Goal: Use online tool/utility: Utilize a website feature to perform a specific function

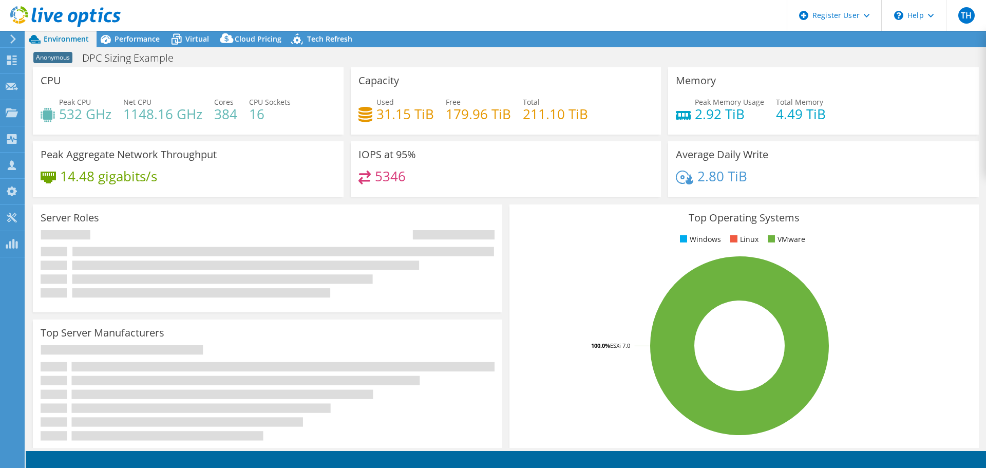
select select "EUFrankfurt"
select select "EUR"
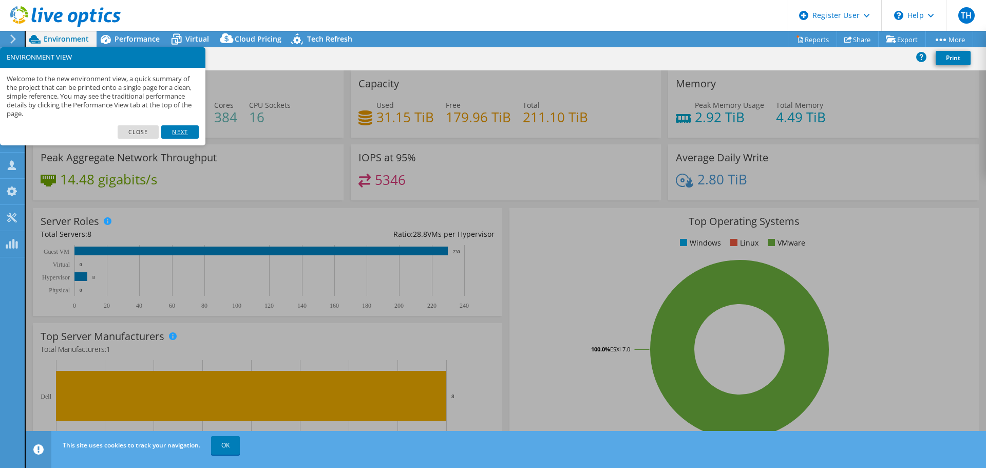
click at [179, 131] on link "Next" at bounding box center [179, 131] width 37 height 13
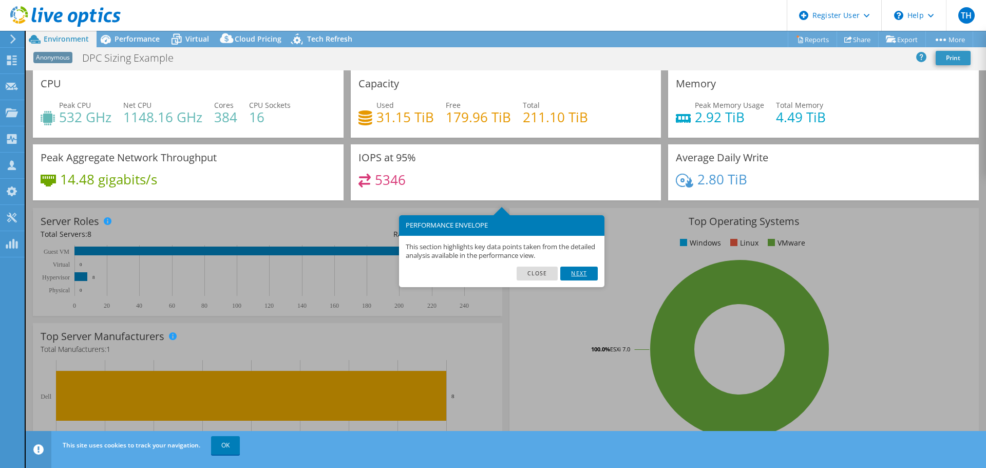
click at [580, 273] on link "Next" at bounding box center [578, 273] width 37 height 13
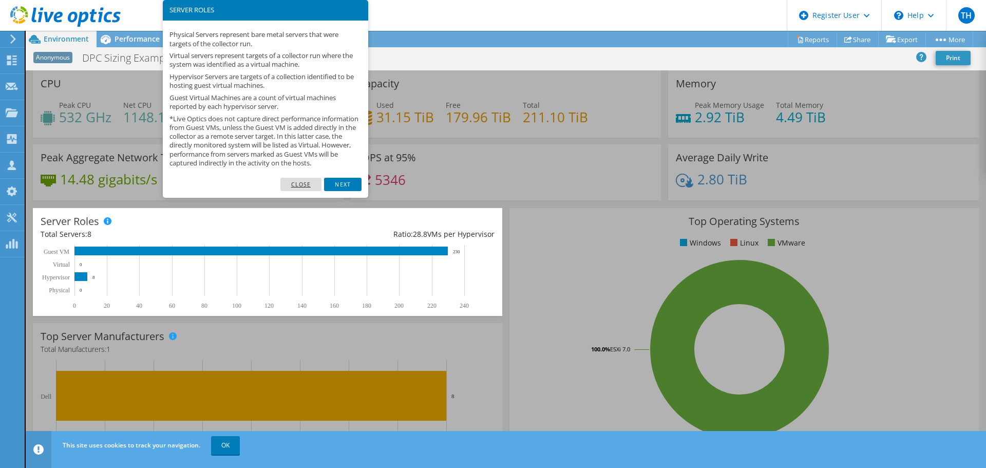
click at [304, 191] on link "Close" at bounding box center [301, 184] width 42 height 13
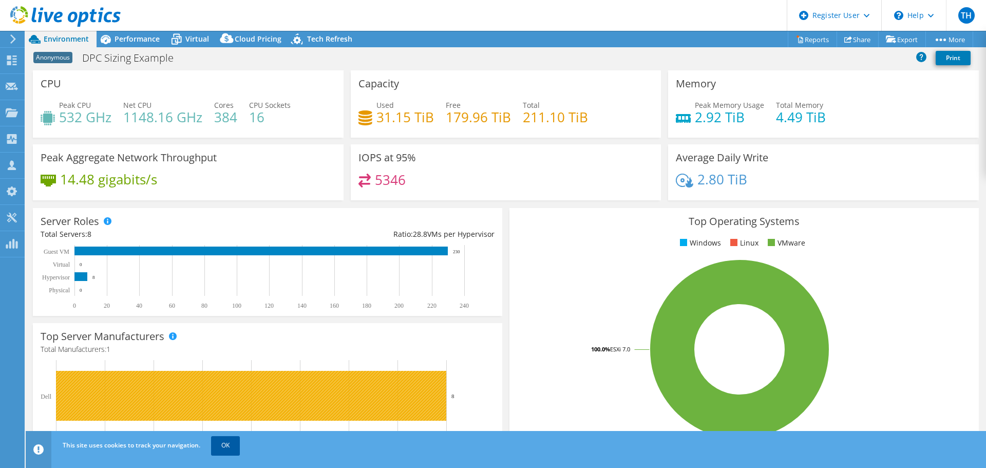
click at [229, 444] on link "OK" at bounding box center [225, 445] width 29 height 18
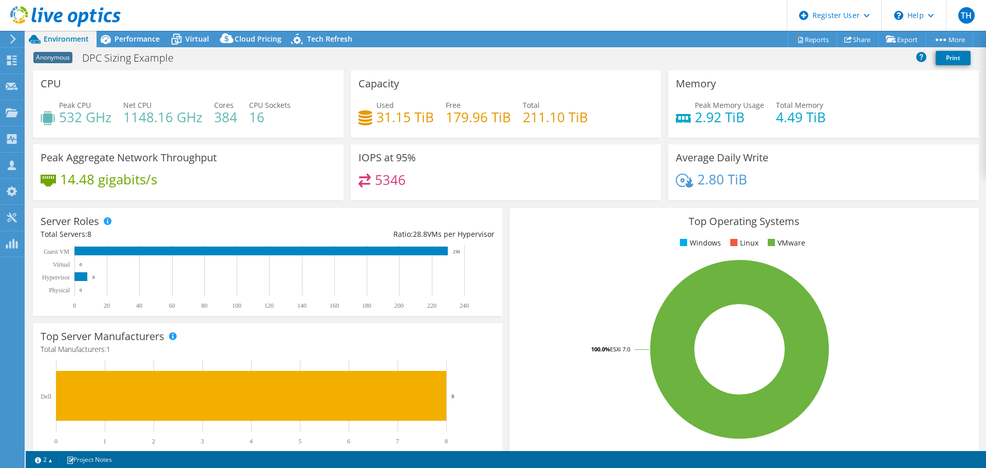
click at [363, 14] on header "TH Dell User Tom Heron Tom.Heron@dell.com Dell My Profile Log Out \n Help Explo…" at bounding box center [493, 15] width 986 height 31
click at [143, 34] on span "Performance" at bounding box center [137, 39] width 45 height 10
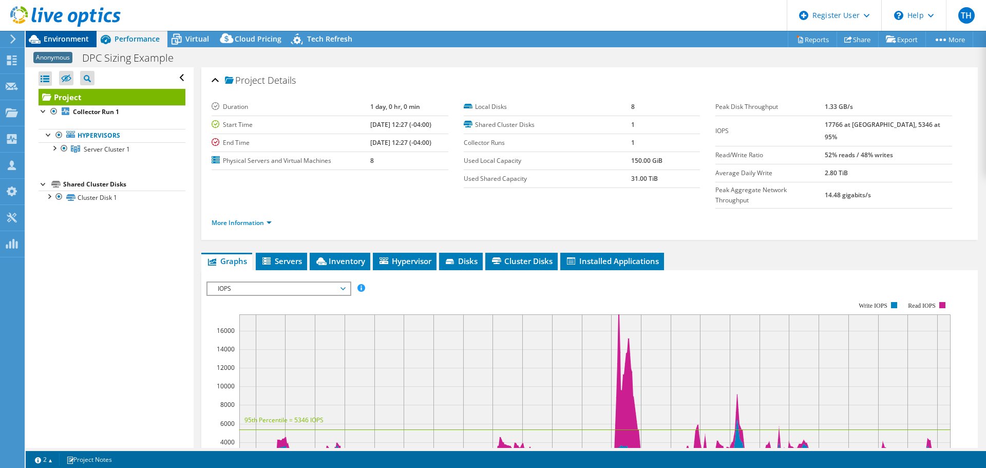
click at [69, 39] on span "Environment" at bounding box center [66, 39] width 45 height 10
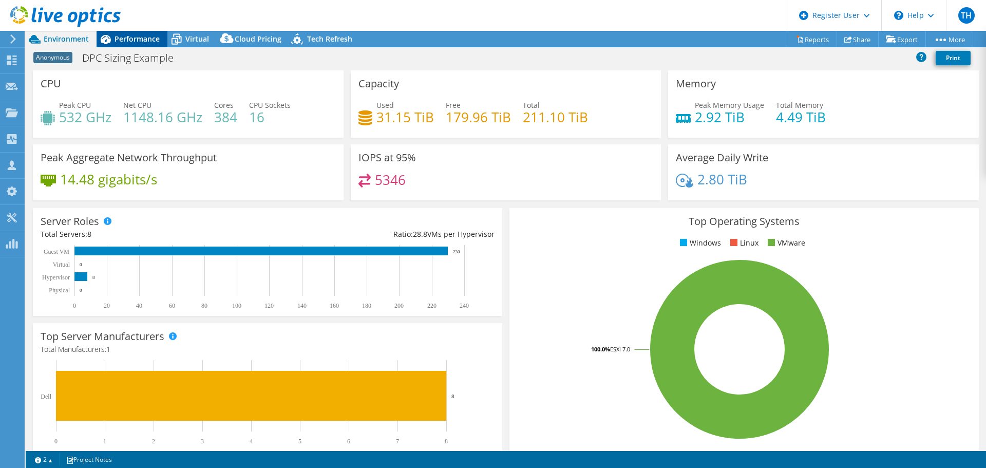
click at [116, 44] on div "Performance" at bounding box center [132, 39] width 71 height 16
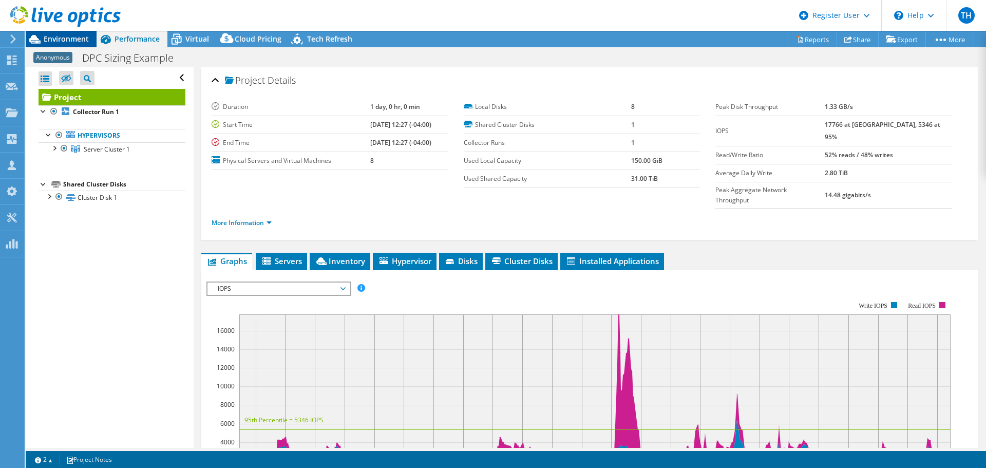
click at [58, 37] on span "Environment" at bounding box center [66, 39] width 45 height 10
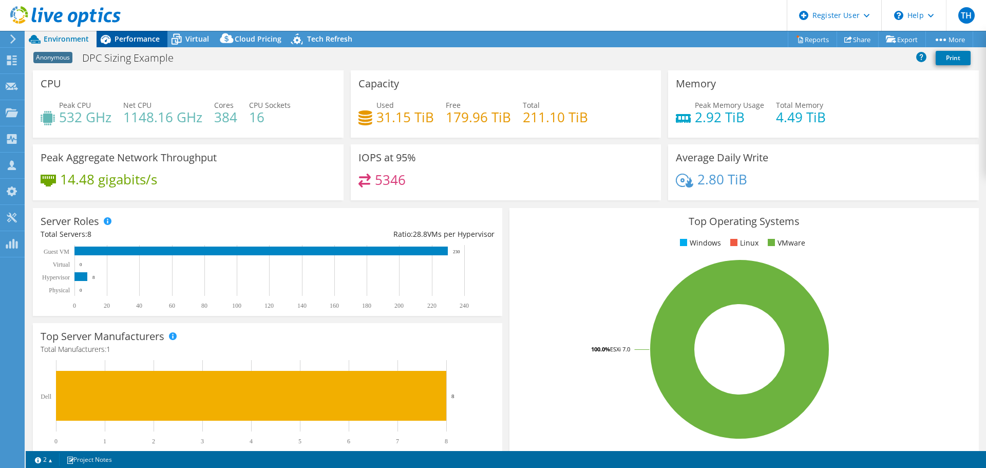
click at [122, 34] on span "Performance" at bounding box center [137, 39] width 45 height 10
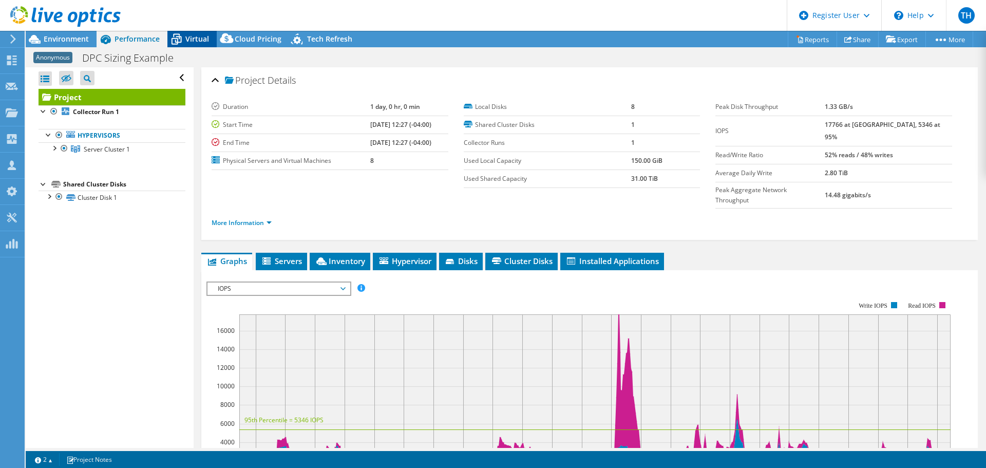
click at [199, 43] on span "Virtual" at bounding box center [197, 39] width 24 height 10
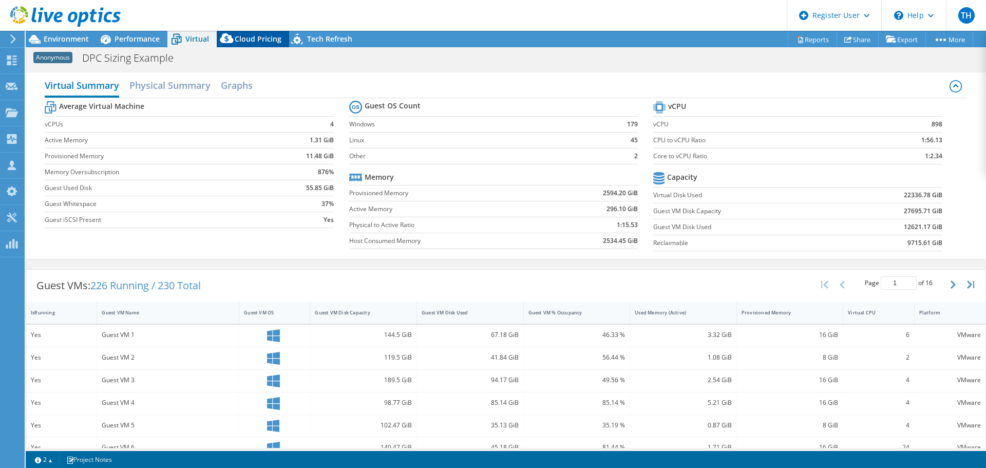
click at [240, 40] on span "Cloud Pricing" at bounding box center [258, 39] width 47 height 10
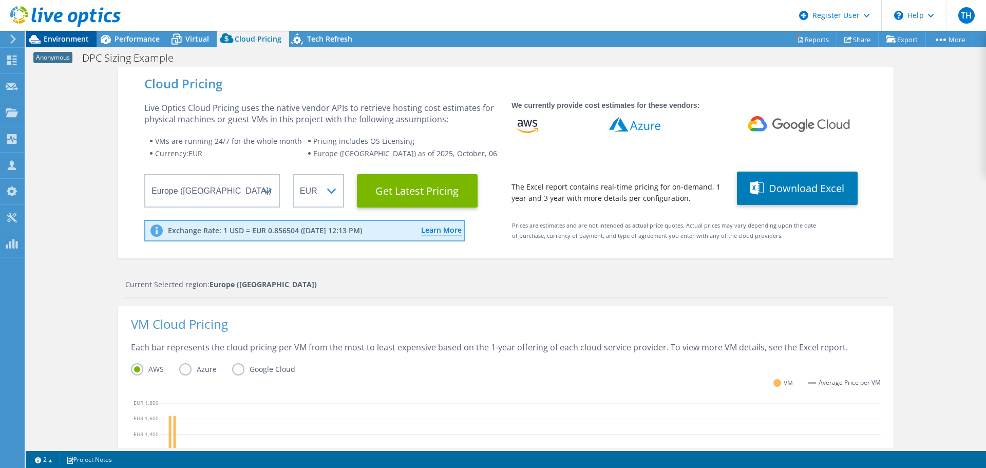
click at [70, 39] on span "Environment" at bounding box center [66, 39] width 45 height 10
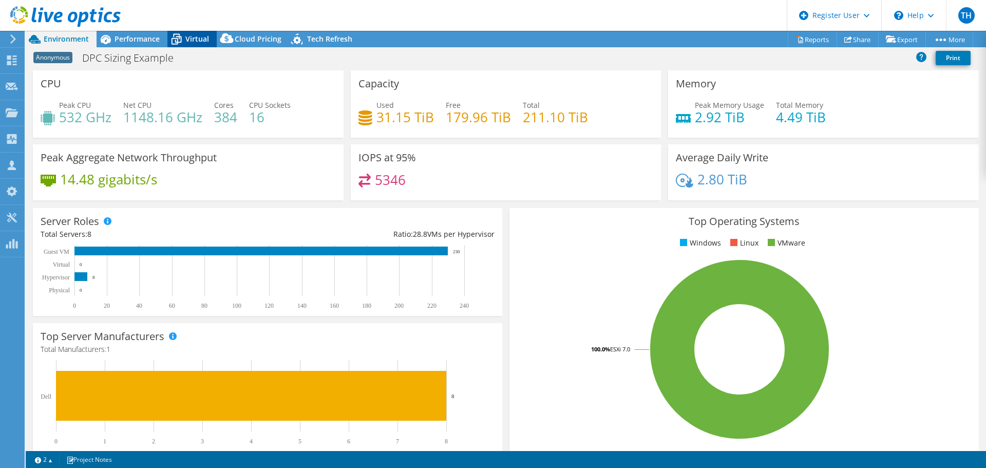
click at [192, 43] on span "Virtual" at bounding box center [197, 39] width 24 height 10
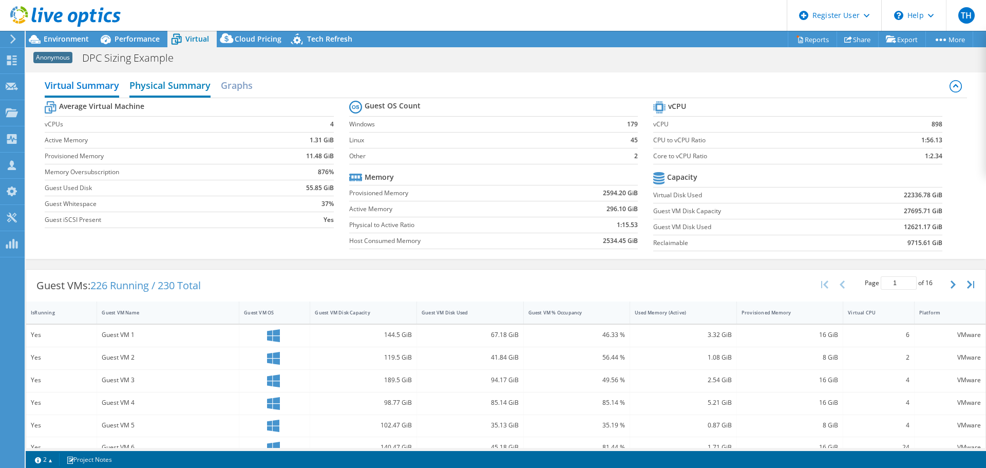
click at [174, 93] on h2 "Physical Summary" at bounding box center [169, 86] width 81 height 23
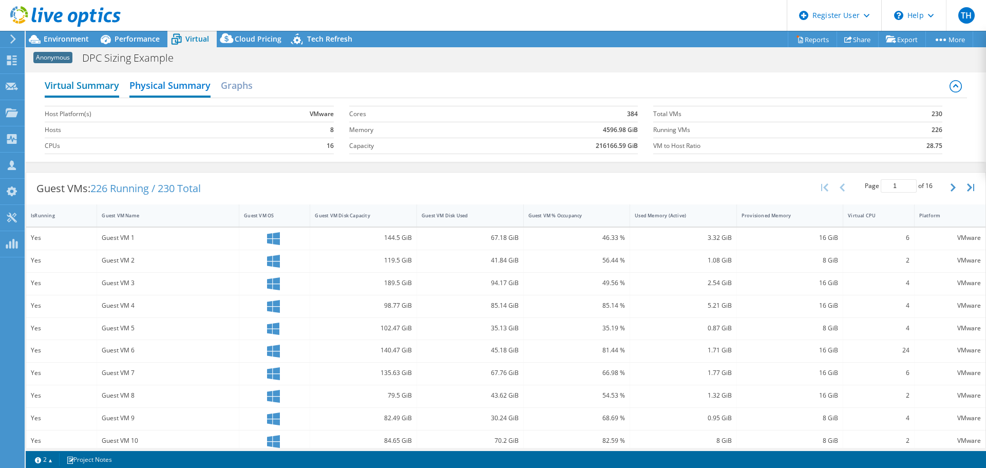
click at [95, 82] on h2 "Virtual Summary" at bounding box center [82, 86] width 74 height 23
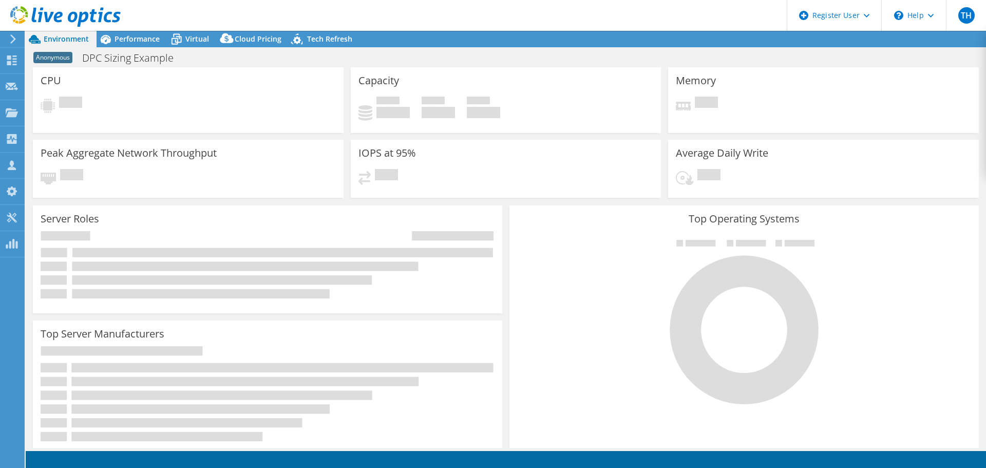
select select "USEast"
